Goal: Task Accomplishment & Management: Complete application form

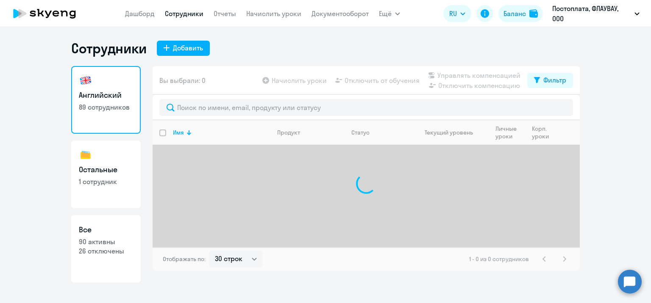
select select "30"
click at [108, 161] on link "Остальные 1 сотрудник" at bounding box center [105, 175] width 69 height 68
select select "30"
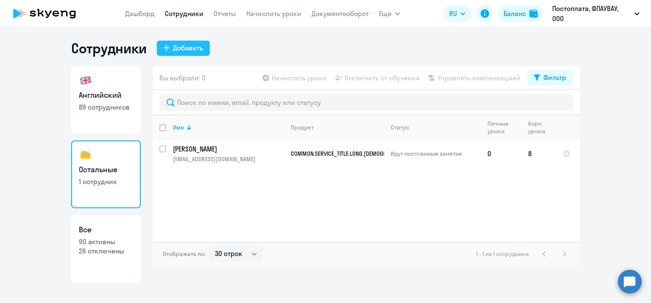
click at [202, 47] on div "Добавить" at bounding box center [188, 48] width 30 height 10
select select "english_adult_not_native_speaker"
select select "3"
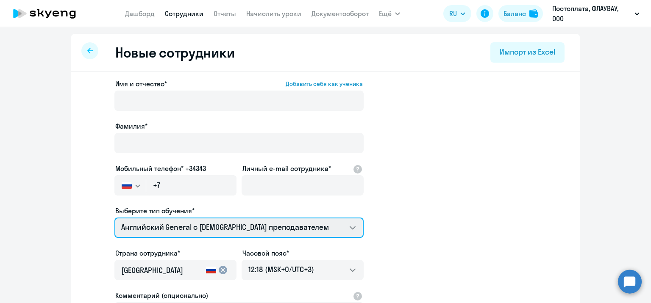
click at [247, 232] on select "COMMON.SERVICE_TITLE.LONG.SPANISH_ADULT_NOT_NATIVE_SPEAKER_PREMIUM Премиум [DEM…" at bounding box center [238, 228] width 249 height 20
select select "spanish_adult_not_native_speaker_premium"
click at [114, 218] on select "COMMON.SERVICE_TITLE.LONG.SPANISH_ADULT_NOT_NATIVE_SPEAKER_PREMIUM Премиум [DEM…" at bounding box center [238, 228] width 249 height 20
click at [238, 229] on select "COMMON.SERVICE_TITLE.LONG.SPANISH_ADULT_NOT_NATIVE_SPEAKER_PREMIUM Премиум [DEM…" at bounding box center [238, 228] width 249 height 20
click at [114, 218] on select "COMMON.SERVICE_TITLE.LONG.SPANISH_ADULT_NOT_NATIVE_SPEAKER_PREMIUM Премиум [DEM…" at bounding box center [238, 228] width 249 height 20
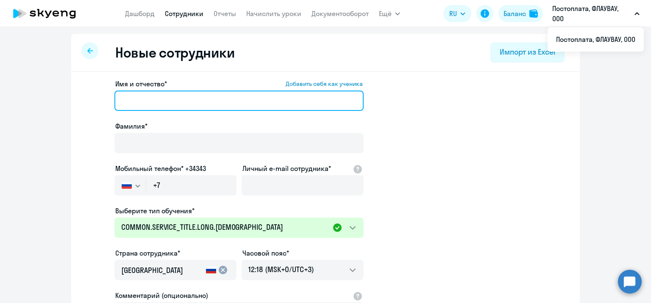
click at [197, 92] on input "Имя и отчество* Добавить себя как ученика" at bounding box center [238, 101] width 249 height 20
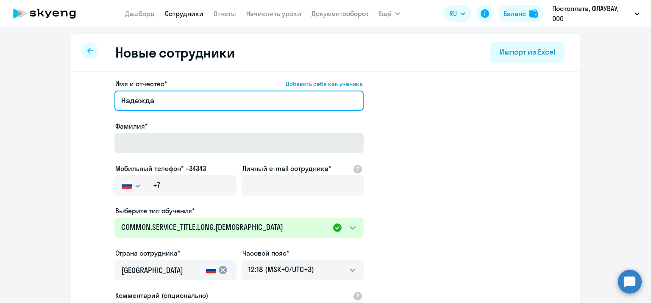
type input "Надежда"
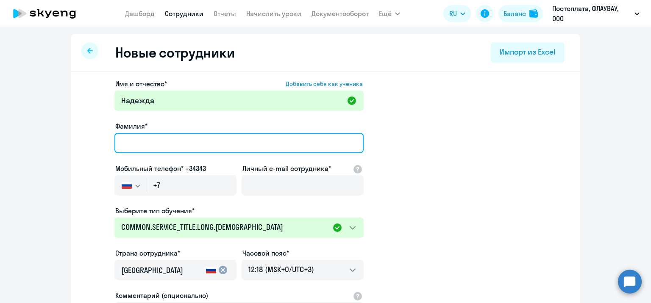
click at [203, 137] on input "Фамилия*" at bounding box center [238, 143] width 249 height 20
type input "Кукарская"
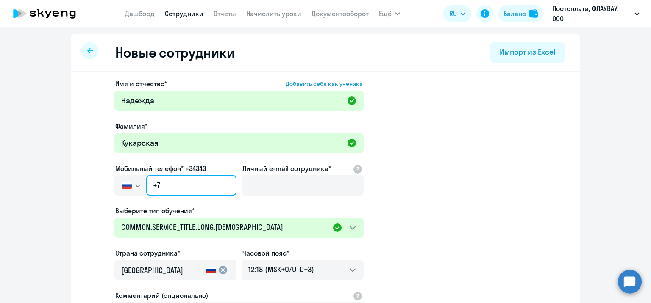
click at [207, 191] on input "+7" at bounding box center [191, 185] width 90 height 20
paste input "[PHONE_NUMBER]"
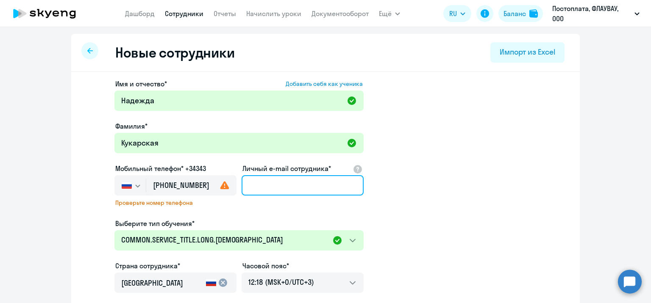
click at [273, 193] on input "Личный e-mail сотрудника*" at bounding box center [302, 185] width 122 height 20
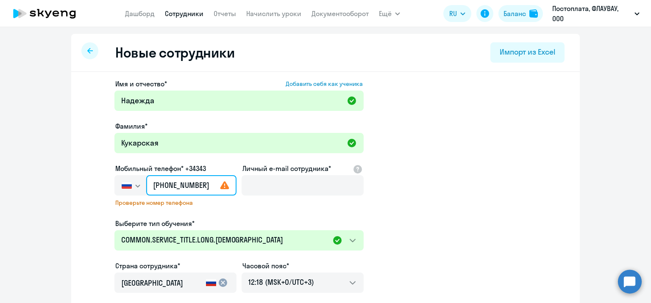
click at [189, 185] on input "[PHONE_NUMBER]" at bounding box center [191, 185] width 90 height 20
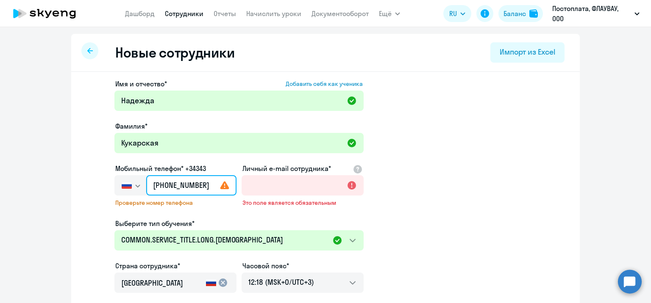
click at [198, 186] on input "[PHONE_NUMBER]" at bounding box center [191, 185] width 90 height 20
type input "[PHONE_NUMBER]"
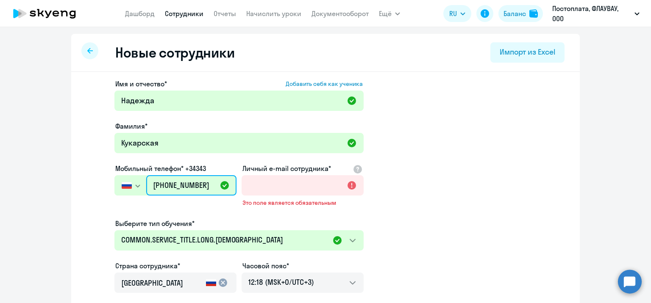
click at [185, 186] on input "[PHONE_NUMBER]" at bounding box center [191, 185] width 90 height 20
click at [187, 186] on input "[PHONE_NUMBER]" at bounding box center [191, 185] width 90 height 20
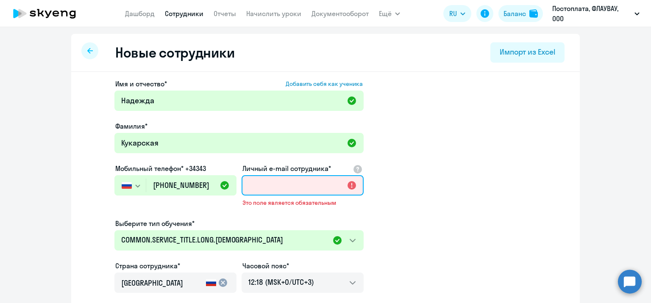
click at [276, 188] on input "Личный e-mail сотрудника*" at bounding box center [302, 185] width 122 height 20
paste input "[EMAIL_ADDRESS][DOMAIN_NAME]"
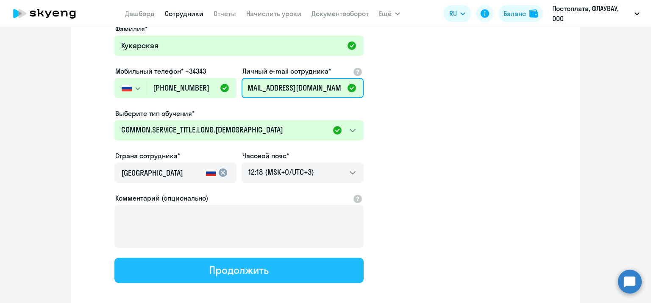
scroll to position [140, 0]
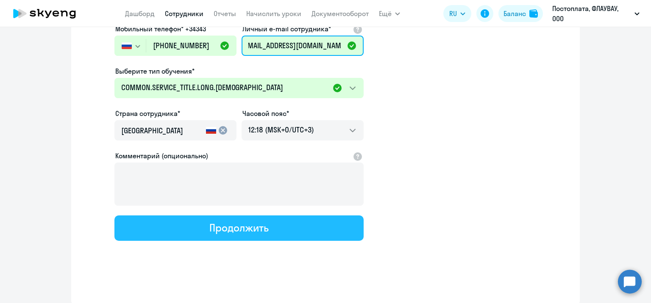
type input "[EMAIL_ADDRESS][DOMAIN_NAME]"
click at [245, 229] on div "Продолжить" at bounding box center [238, 228] width 59 height 14
select select "spanish_adult_not_native_speaker_premium"
select select "3"
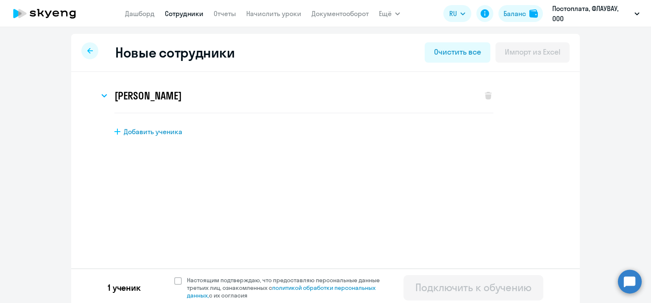
click at [175, 274] on div "1 ученик Настоящим подтверждаю, что предоставляю персональные данные третьих ли…" at bounding box center [325, 288] width 508 height 38
click at [174, 278] on span at bounding box center [178, 281] width 8 height 8
click at [174, 277] on input "Настоящим подтверждаю, что предоставляю персональные данные третьих лиц, ознако…" at bounding box center [174, 276] width 0 height 0
checkbox input "true"
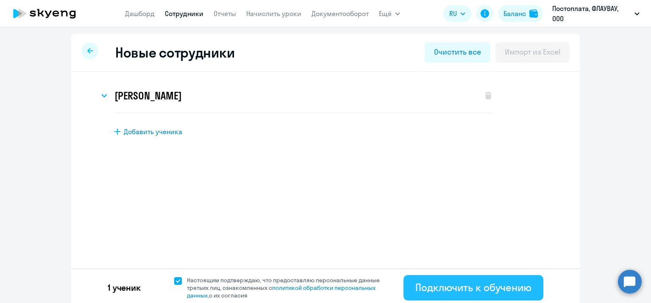
click at [489, 294] on button "Подключить к обучению" at bounding box center [473, 287] width 140 height 25
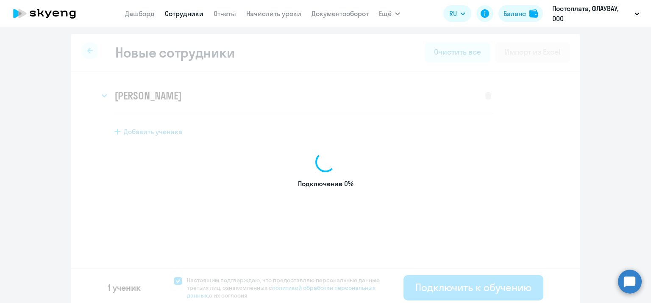
select select "english_adult_not_native_speaker"
select select "3"
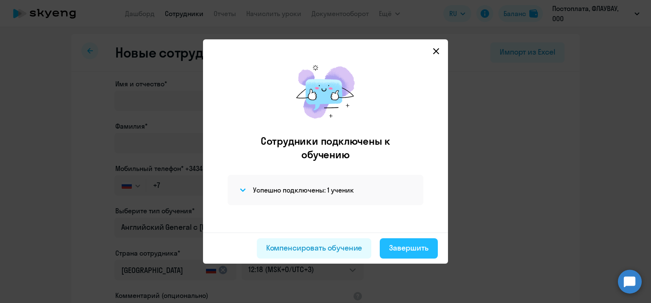
click at [423, 244] on div "Завершить" at bounding box center [408, 248] width 39 height 11
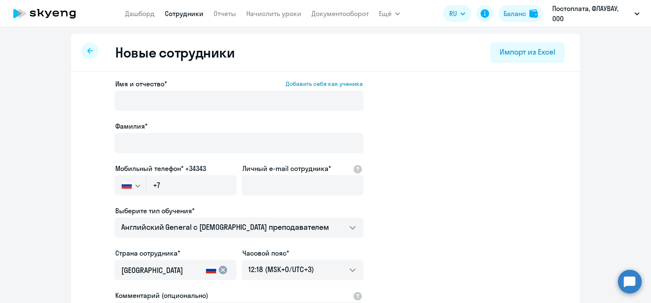
select select "30"
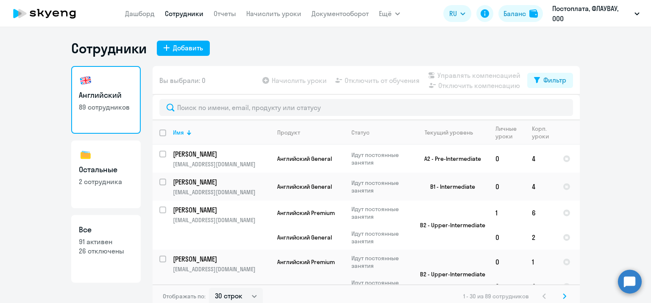
click at [103, 168] on h3 "Остальные" at bounding box center [106, 169] width 54 height 11
select select "30"
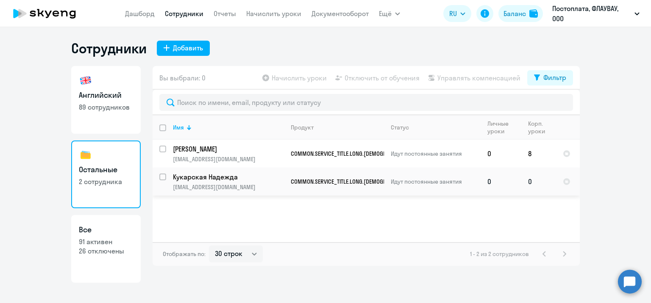
click at [450, 183] on p "Идут постоянные занятия" at bounding box center [435, 182] width 89 height 8
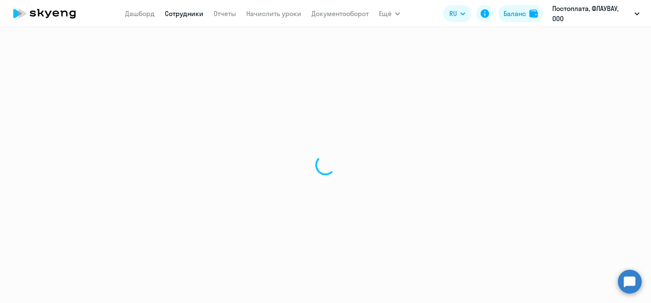
select select "others"
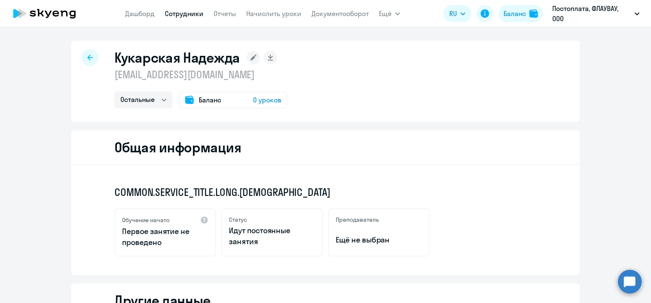
click at [256, 100] on span "0 уроков" at bounding box center [267, 100] width 28 height 10
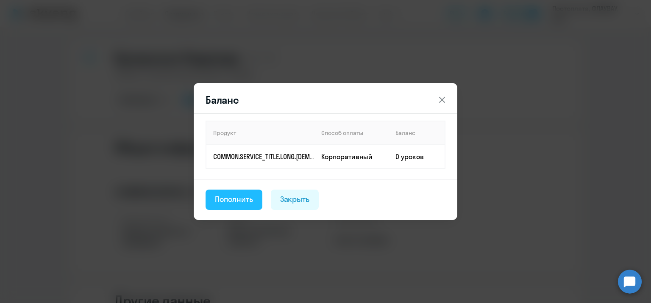
click at [225, 195] on div "Пополнить" at bounding box center [234, 199] width 38 height 11
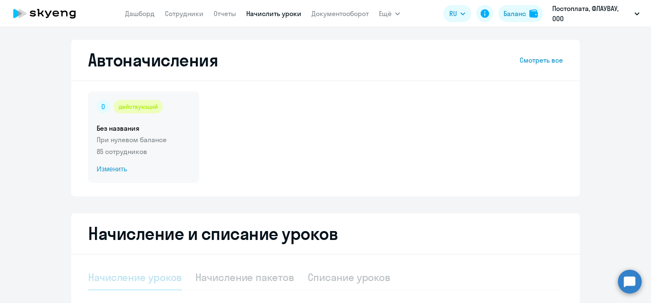
select select "10"
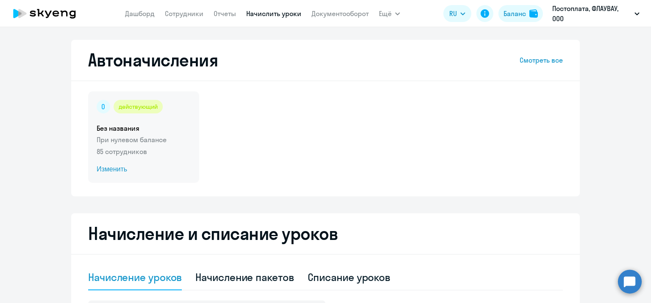
click at [121, 168] on span "Изменить" at bounding box center [144, 169] width 94 height 10
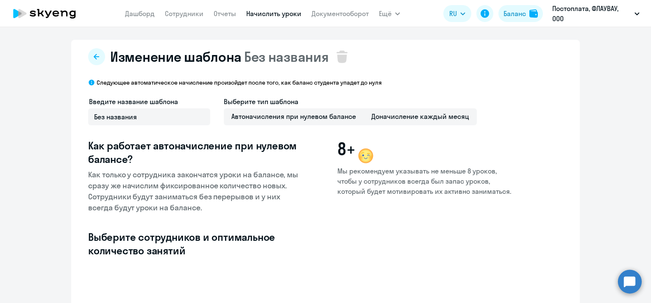
select select "10"
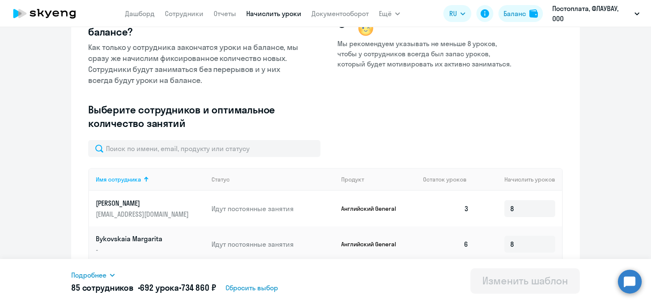
scroll to position [169, 0]
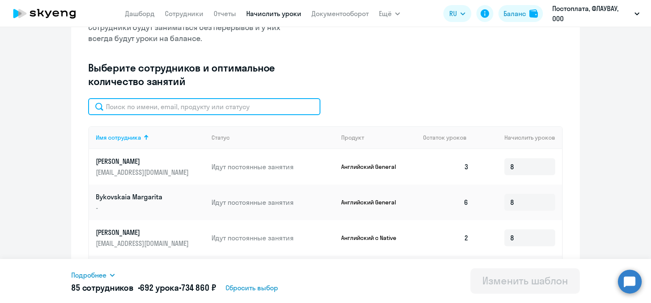
click at [216, 106] on input "text" at bounding box center [204, 106] width 232 height 17
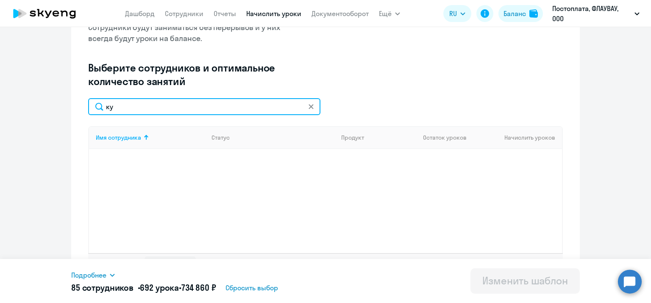
type input "к"
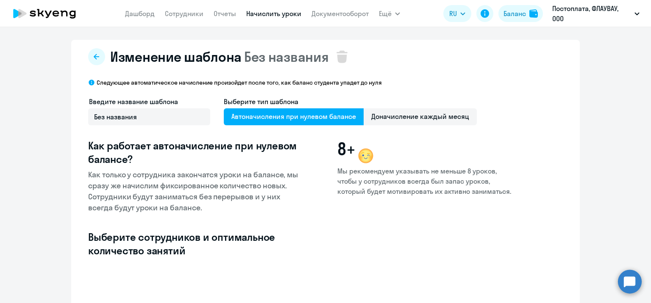
select select "10"
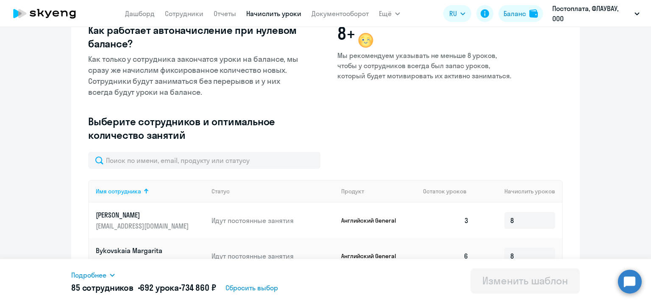
scroll to position [127, 0]
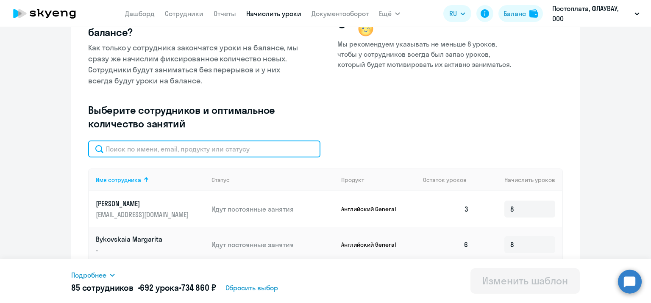
click at [189, 153] on input "text" at bounding box center [204, 149] width 232 height 17
type input "[PERSON_NAME]"
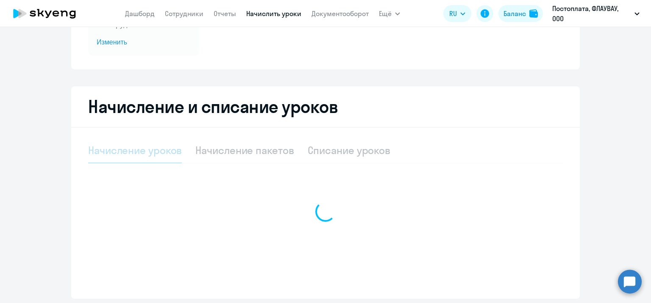
scroll to position [122, 0]
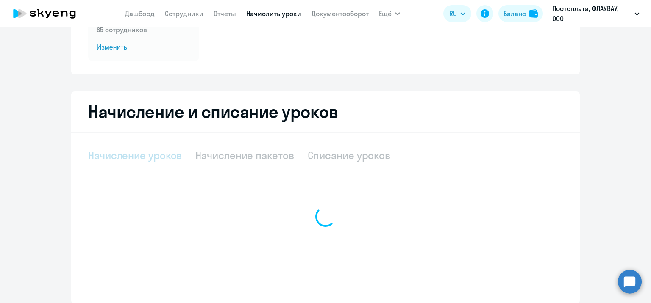
select select "10"
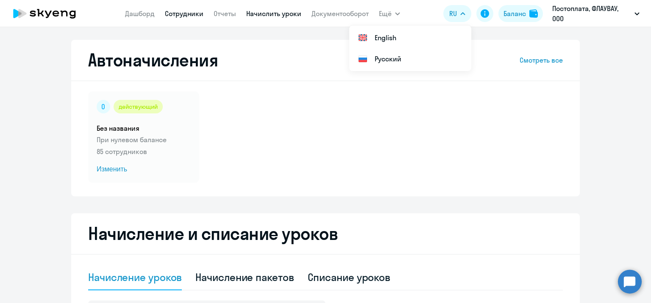
click at [197, 17] on link "Сотрудники" at bounding box center [184, 13] width 39 height 8
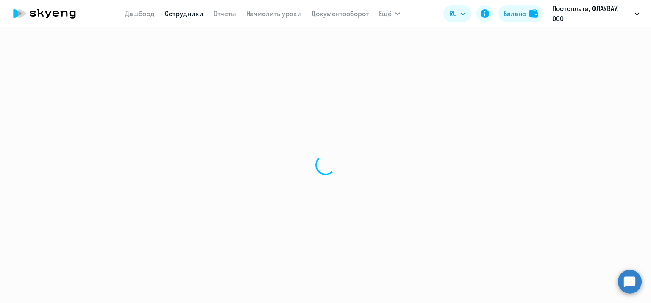
select select "30"
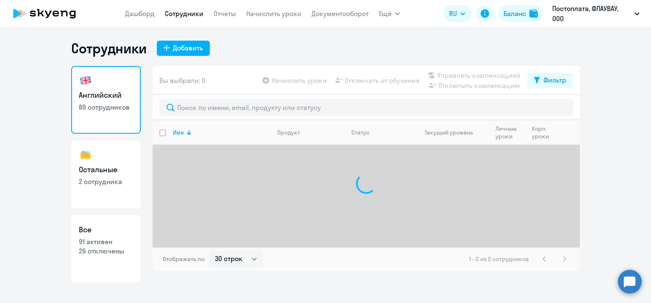
click at [134, 172] on link "Остальные 2 сотрудника" at bounding box center [105, 175] width 69 height 68
select select "30"
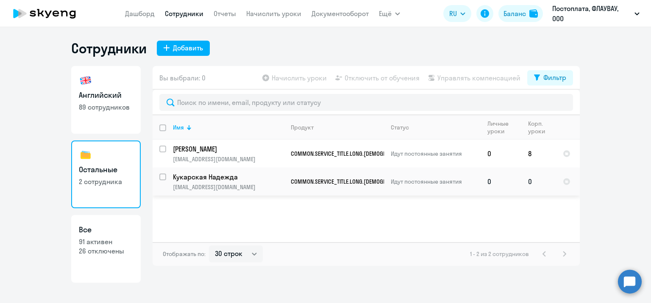
click at [521, 183] on td "0" at bounding box center [538, 182] width 35 height 28
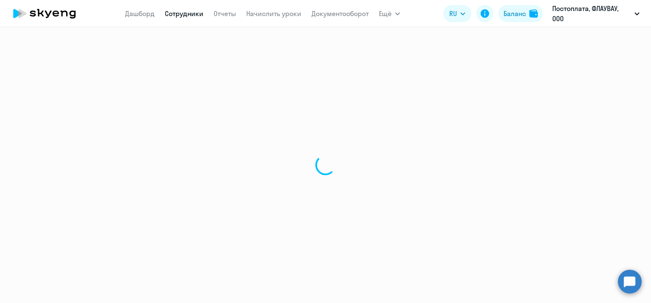
select select "others"
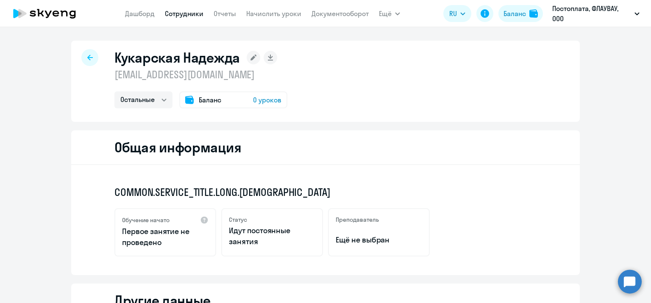
click at [260, 102] on span "0 уроков" at bounding box center [267, 100] width 28 height 10
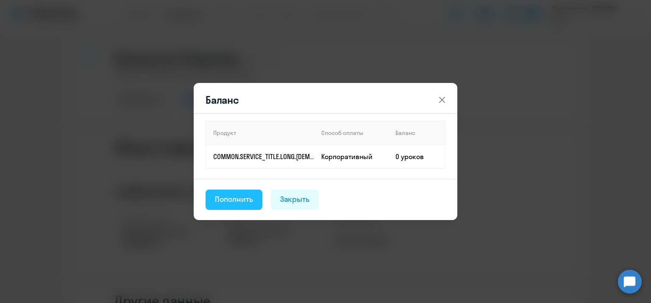
click at [250, 200] on div "Пополнить" at bounding box center [234, 199] width 38 height 11
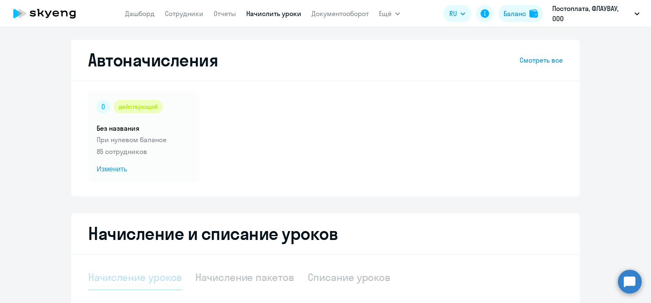
select select "10"
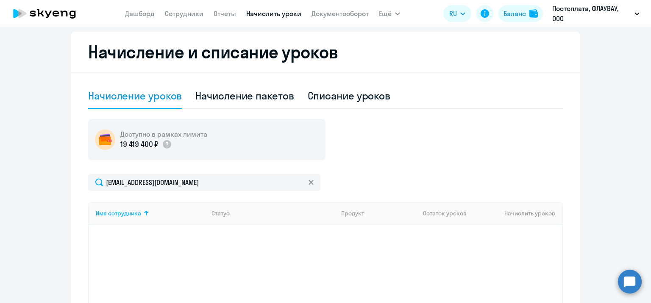
scroll to position [254, 0]
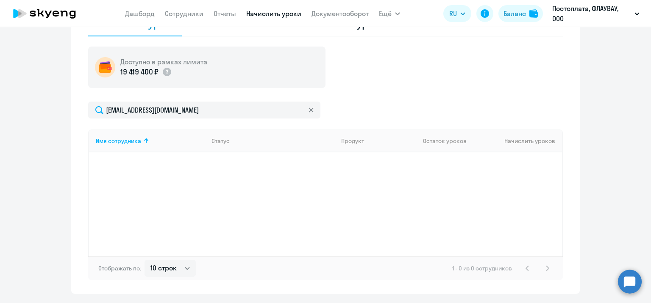
click at [208, 179] on div "Имя сотрудника Статус Продукт Остаток уроков Начислить уроков" at bounding box center [325, 193] width 474 height 127
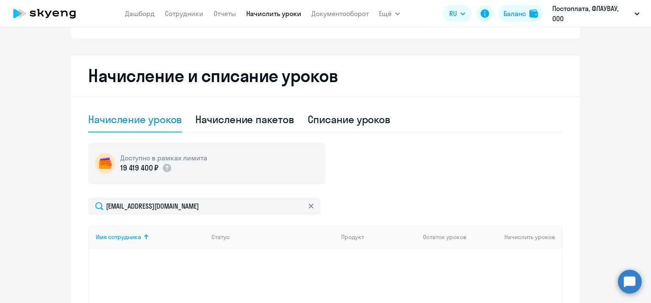
scroll to position [212, 0]
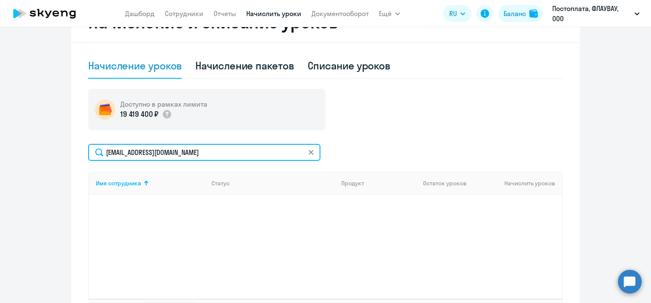
click at [164, 152] on input "[EMAIL_ADDRESS][DOMAIN_NAME]" at bounding box center [204, 152] width 232 height 17
click at [164, 152] on input "кукар" at bounding box center [204, 152] width 232 height 17
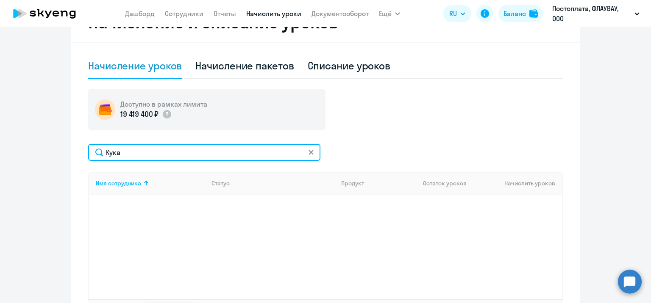
click at [303, 158] on input "Кука" at bounding box center [204, 152] width 232 height 17
type input "Кука"
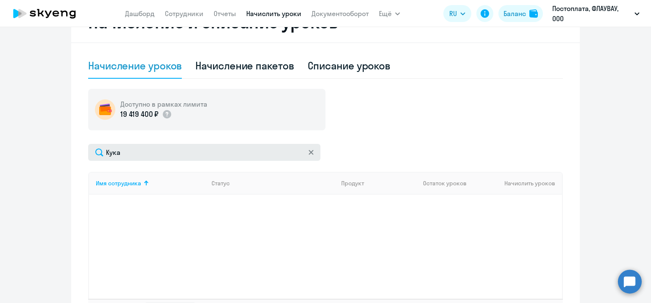
click at [309, 153] on icon at bounding box center [310, 152] width 5 height 5
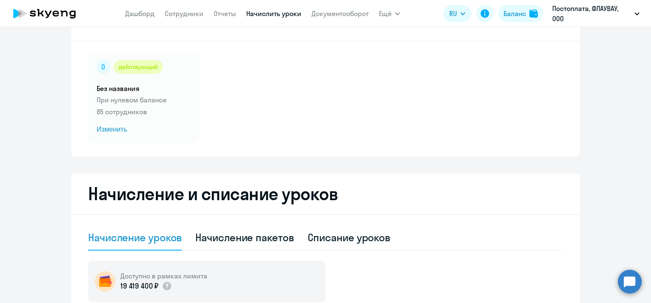
scroll to position [0, 0]
